Goal: Task Accomplishment & Management: Use online tool/utility

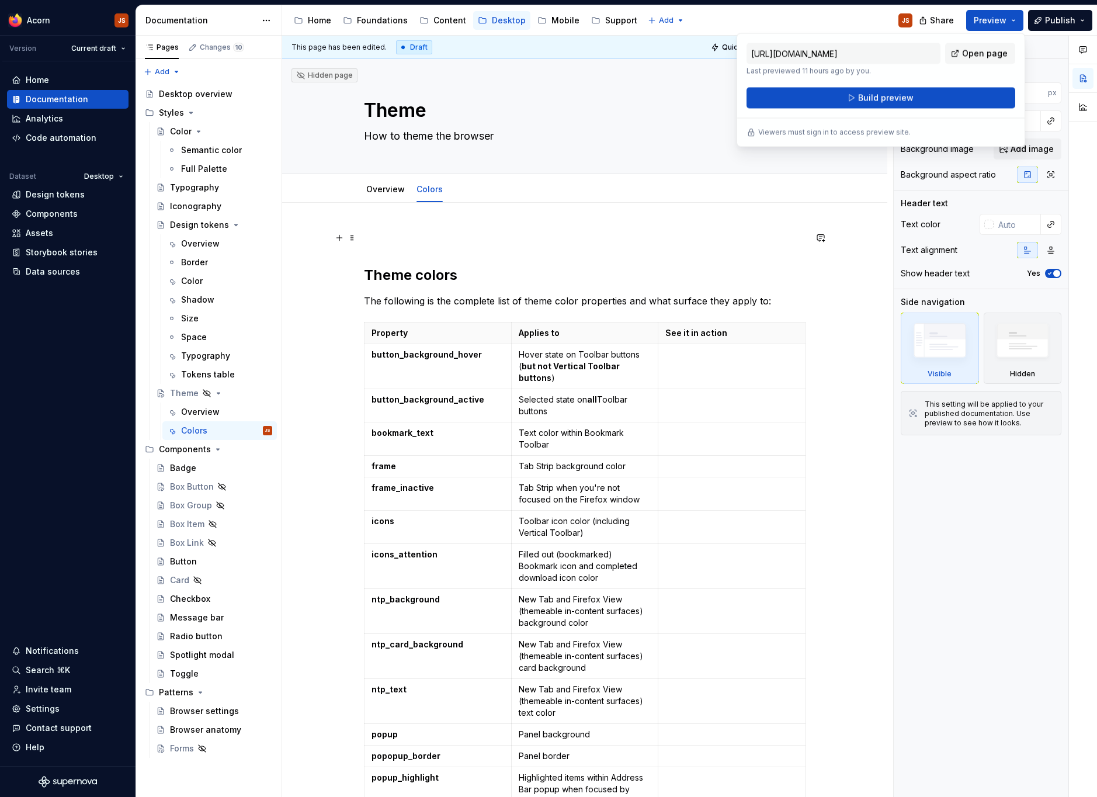
click at [381, 238] on p at bounding box center [585, 238] width 442 height 14
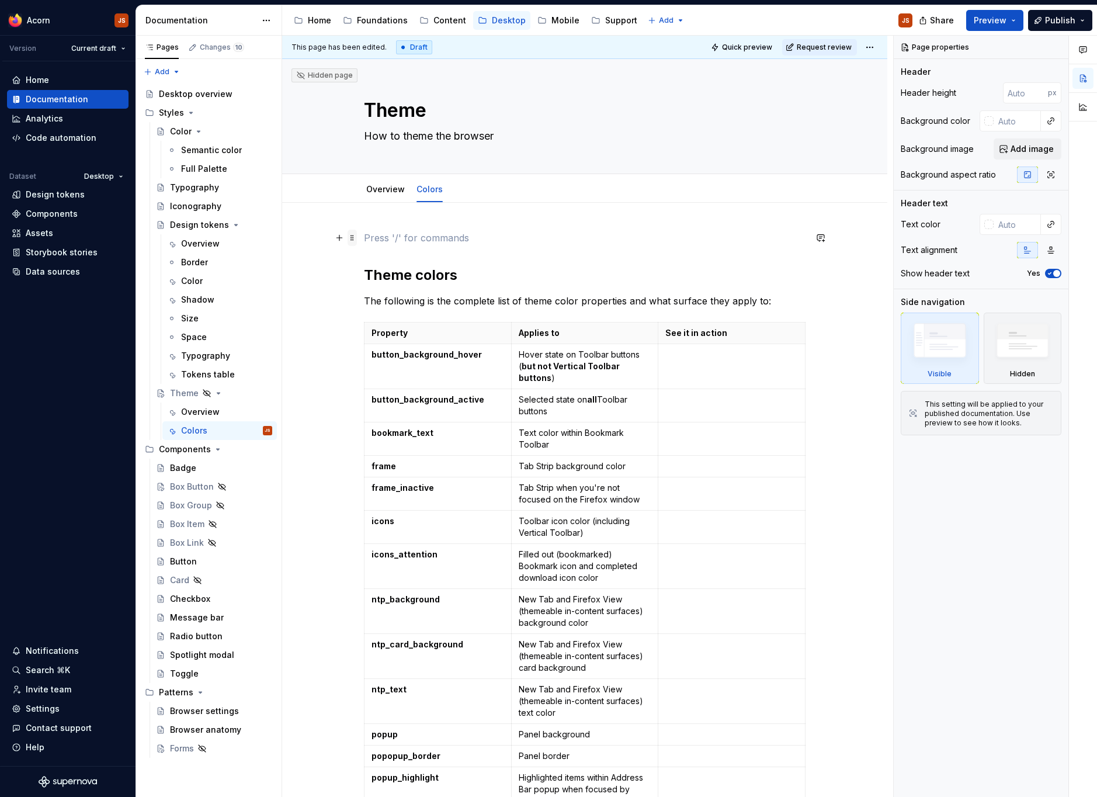
click at [356, 232] on span at bounding box center [352, 238] width 9 height 16
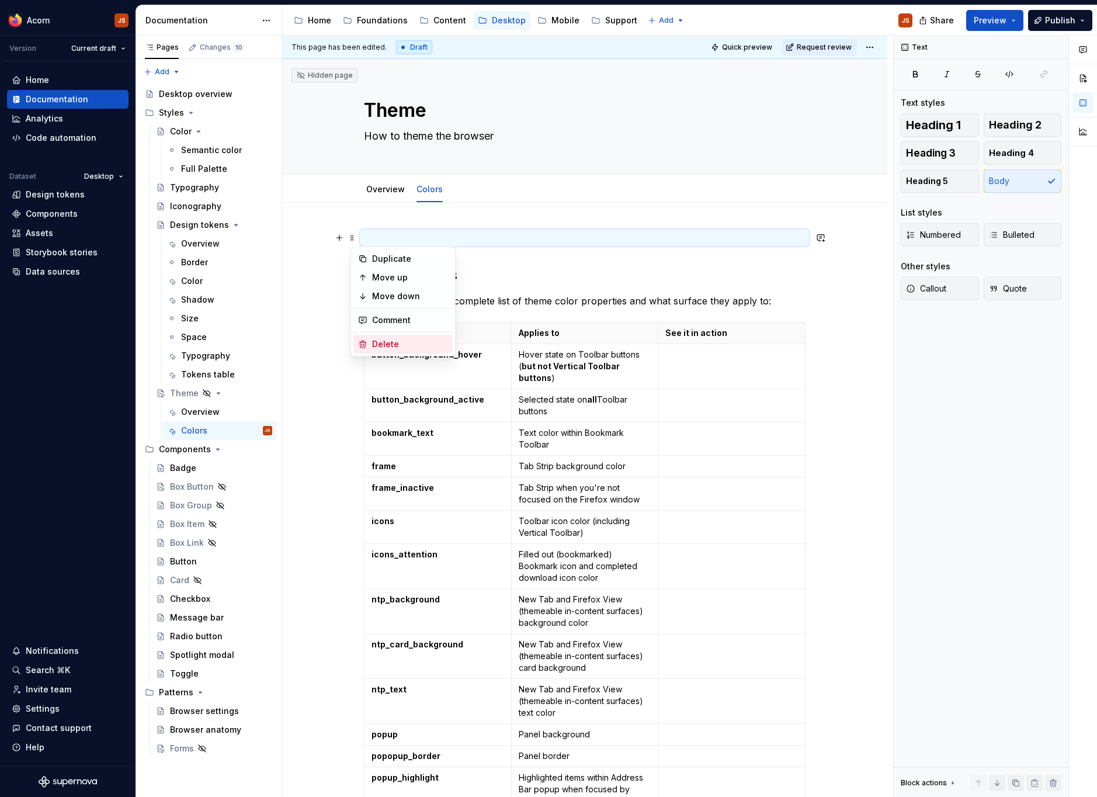
click at [381, 340] on div "Delete" at bounding box center [410, 344] width 76 height 12
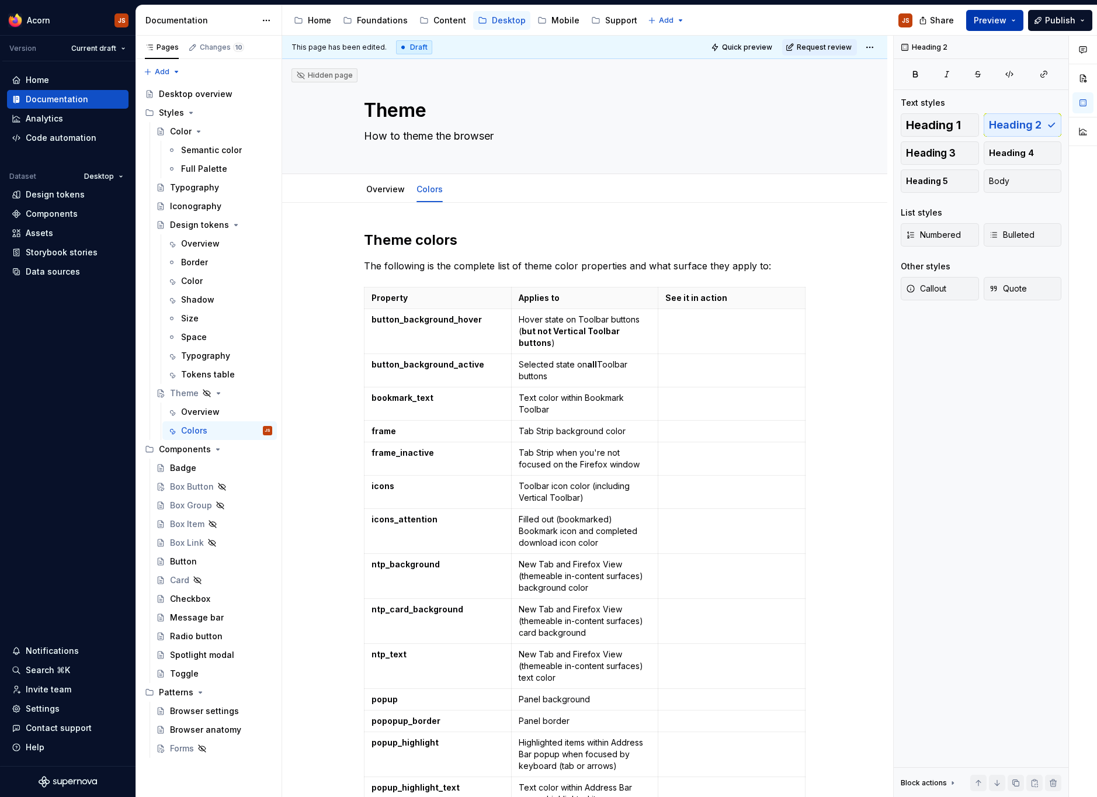
click at [997, 22] on span "Preview" at bounding box center [990, 21] width 33 height 12
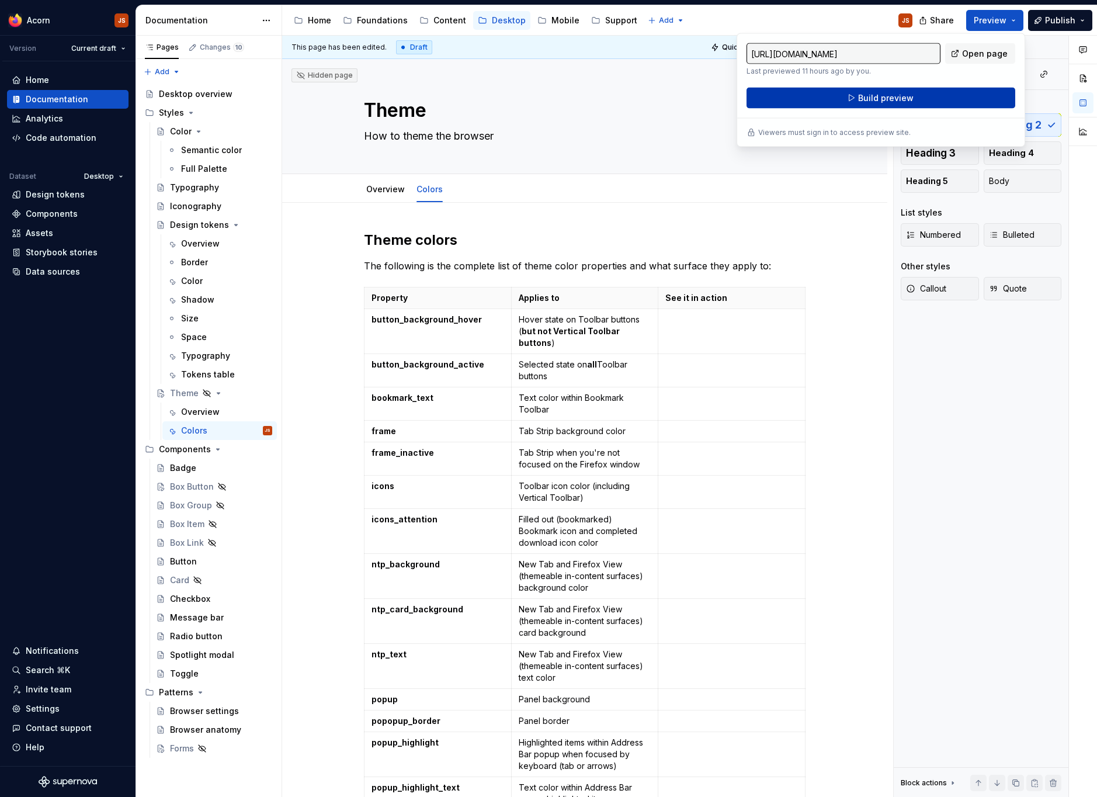
click at [922, 103] on button "Build preview" at bounding box center [881, 98] width 269 height 21
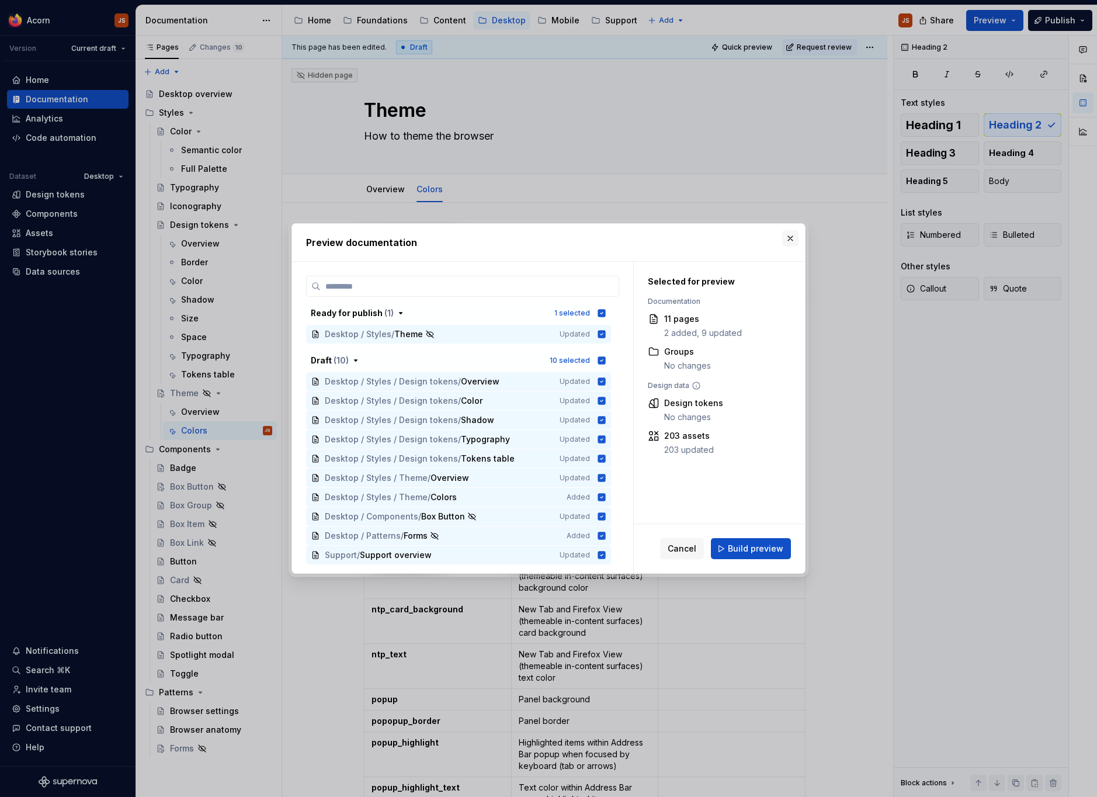
click at [794, 237] on button "button" at bounding box center [790, 238] width 16 height 16
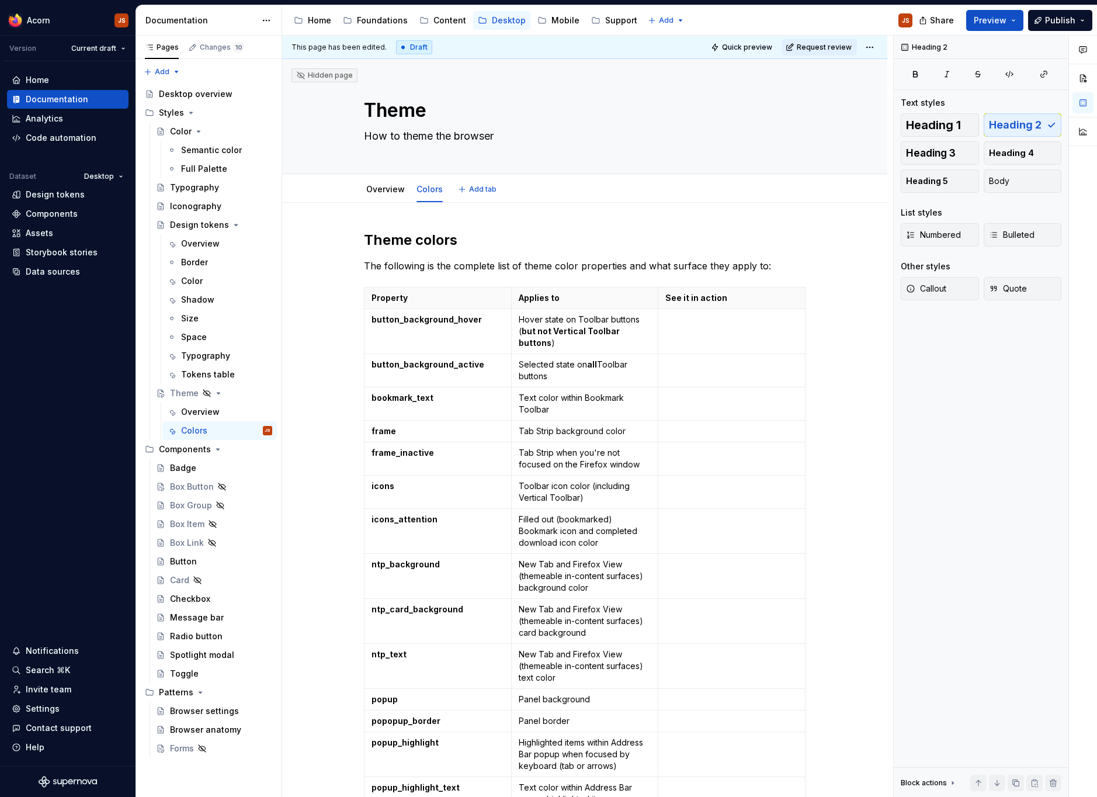
type textarea "*"
drag, startPoint x: 423, startPoint y: 236, endPoint x: 363, endPoint y: 239, distance: 60.2
click at [987, 22] on span "Preview" at bounding box center [990, 21] width 33 height 12
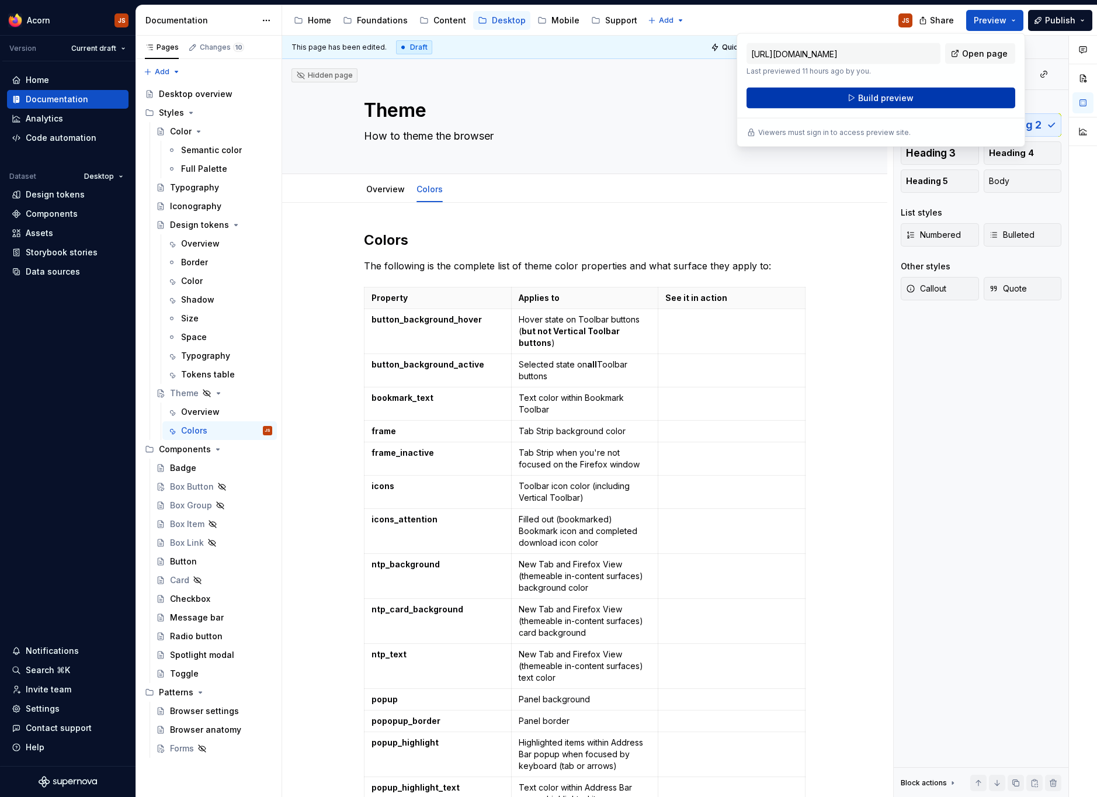
click at [910, 97] on span "Build preview" at bounding box center [885, 98] width 55 height 12
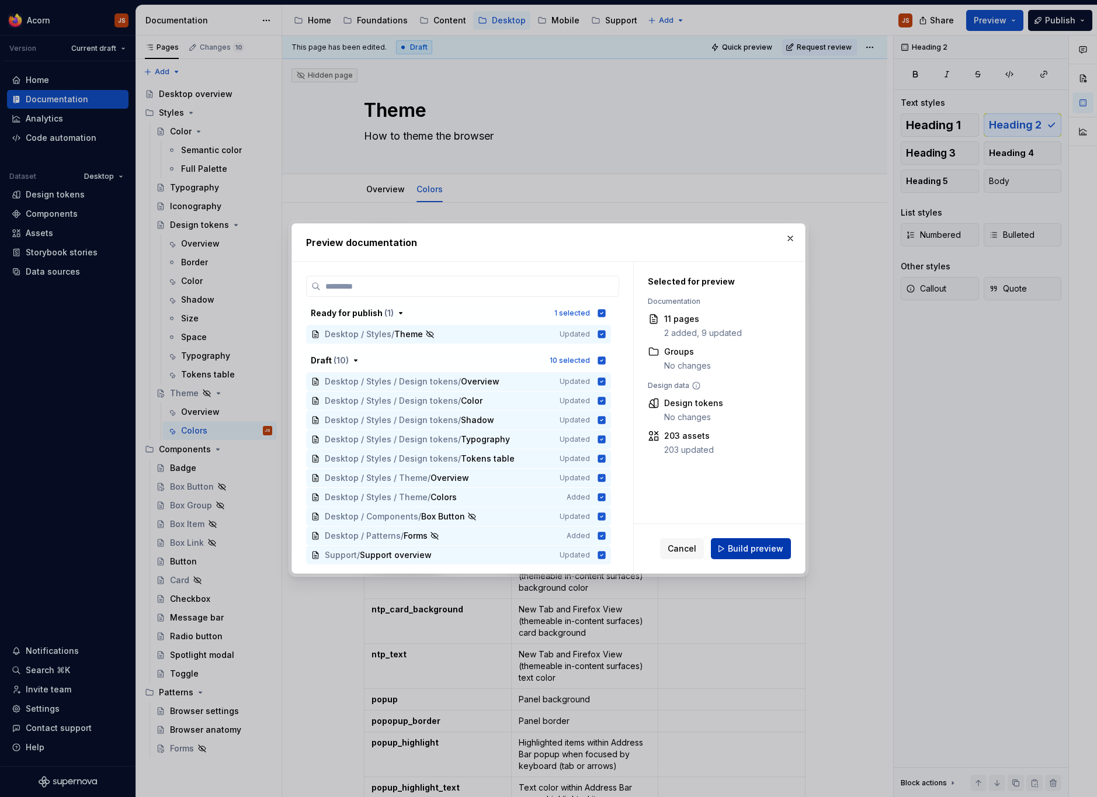
click at [767, 551] on span "Build preview" at bounding box center [755, 549] width 55 height 12
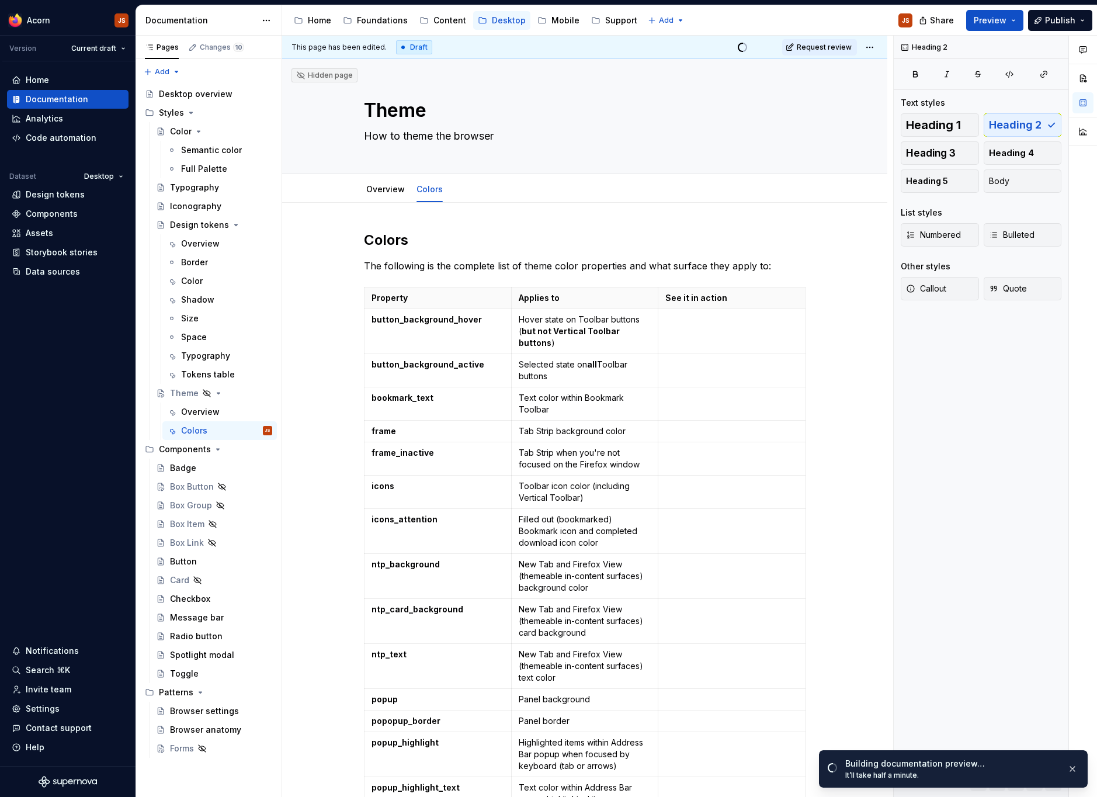
type textarea "*"
